Goal: Contribute content

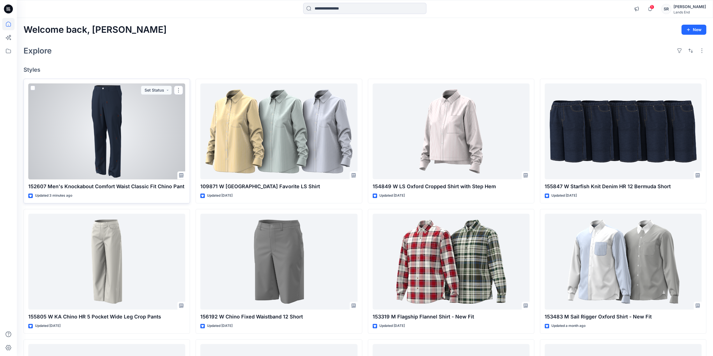
click at [92, 148] on div at bounding box center [106, 131] width 157 height 96
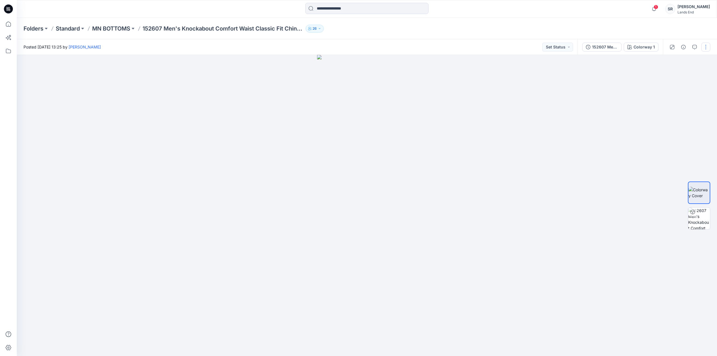
click at [542, 50] on button "button" at bounding box center [705, 47] width 9 height 9
click at [542, 78] on button "Edit" at bounding box center [683, 76] width 52 height 10
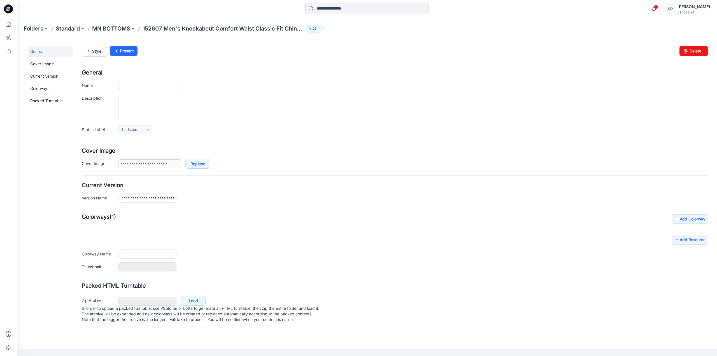
type input "**********"
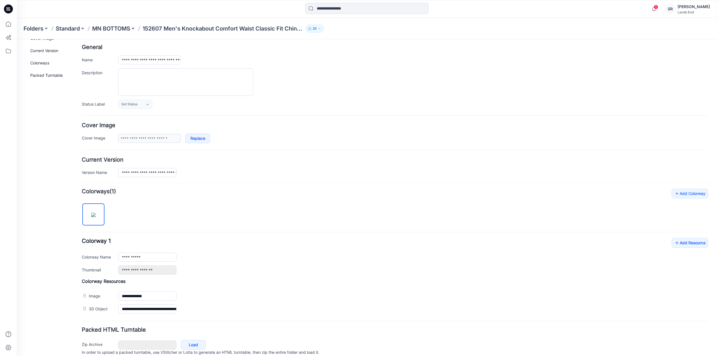
scroll to position [47, 0]
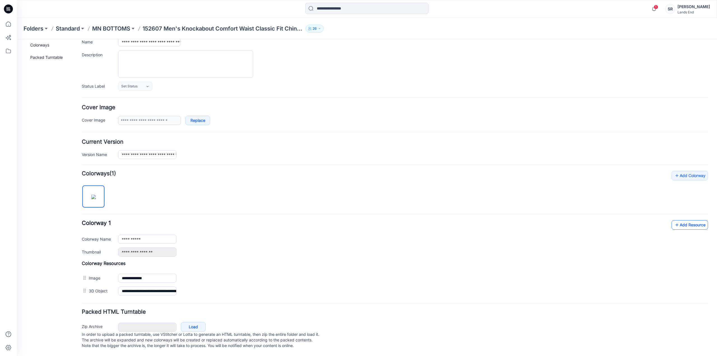
click at [679, 220] on link "Add Resource" at bounding box center [690, 225] width 36 height 10
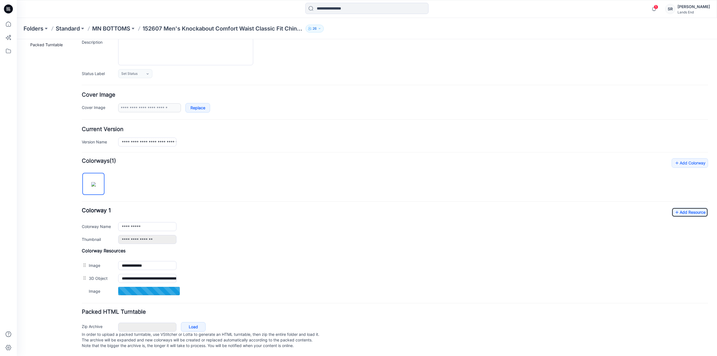
scroll to position [59, 0]
click at [683, 210] on link "Add Resource" at bounding box center [690, 213] width 36 height 10
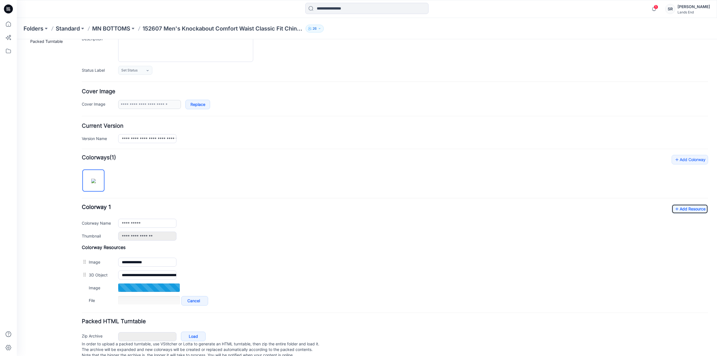
scroll to position [60, 0]
click at [681, 208] on link "Add Resource" at bounding box center [690, 209] width 36 height 10
click at [678, 209] on link "Add Resource" at bounding box center [690, 209] width 36 height 10
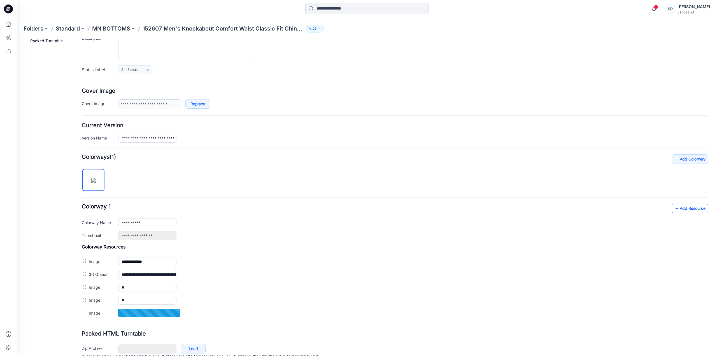
click at [688, 206] on link "Add Resource" at bounding box center [690, 209] width 36 height 10
click at [687, 209] on link "Add Resource" at bounding box center [690, 209] width 36 height 10
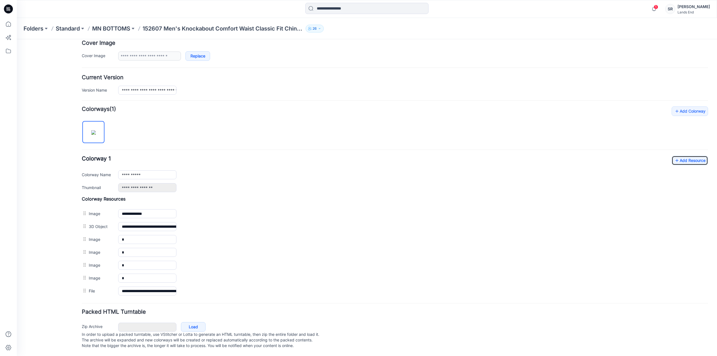
scroll to position [0, 0]
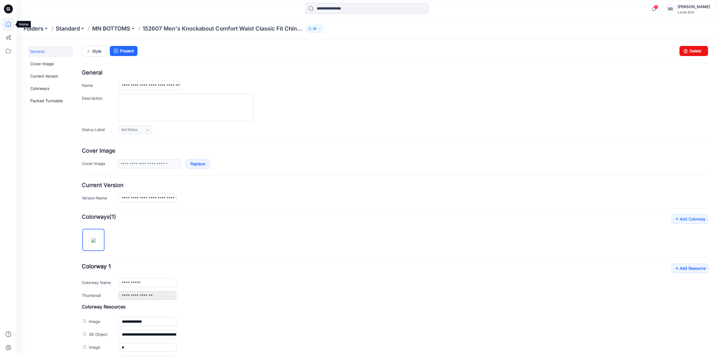
click at [6, 25] on icon at bounding box center [8, 24] width 12 height 12
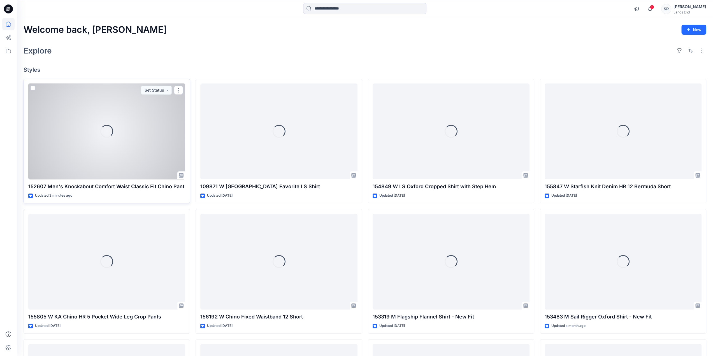
click at [92, 127] on div "Loading..." at bounding box center [106, 131] width 157 height 96
